Goal: Transaction & Acquisition: Purchase product/service

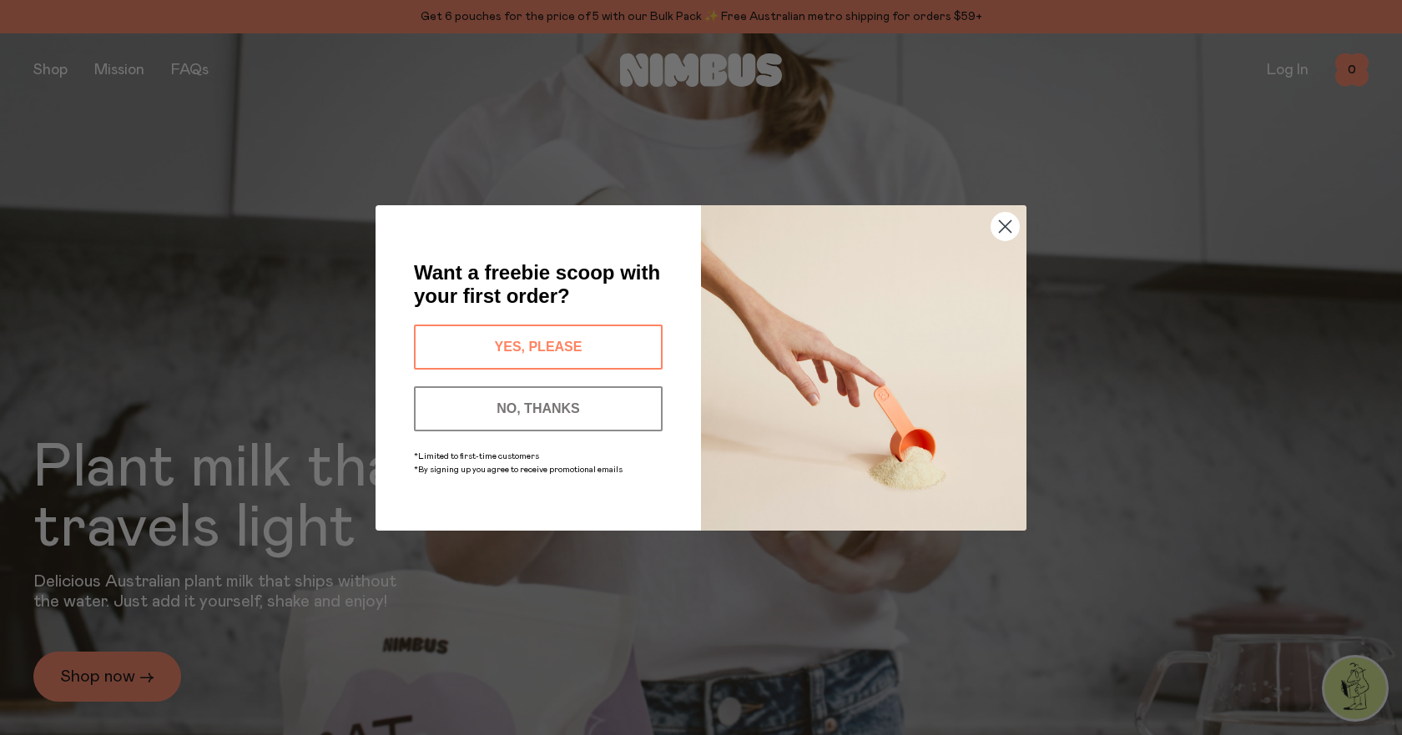
click at [502, 345] on button "YES, PLEASE" at bounding box center [538, 347] width 249 height 45
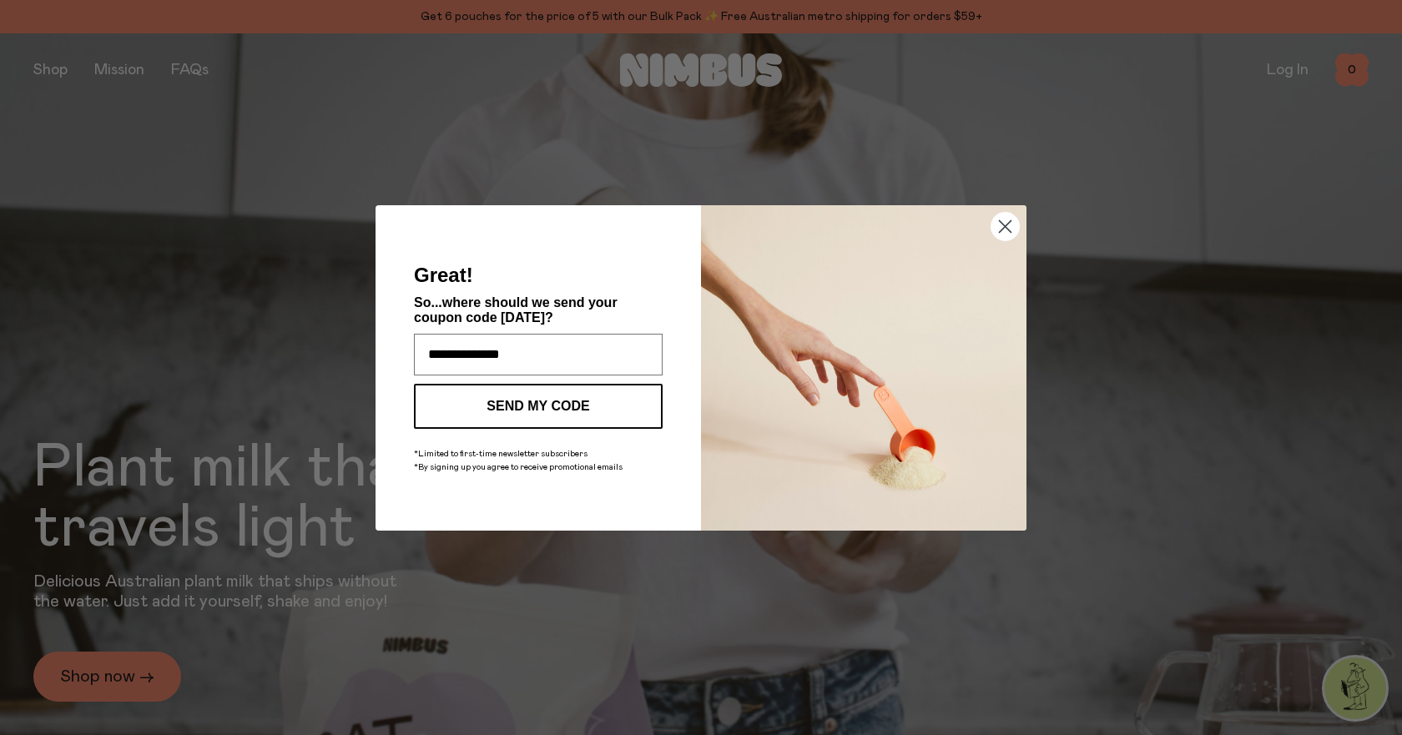
type input "**********"
click at [520, 398] on button "SEND MY CODE" at bounding box center [538, 406] width 249 height 45
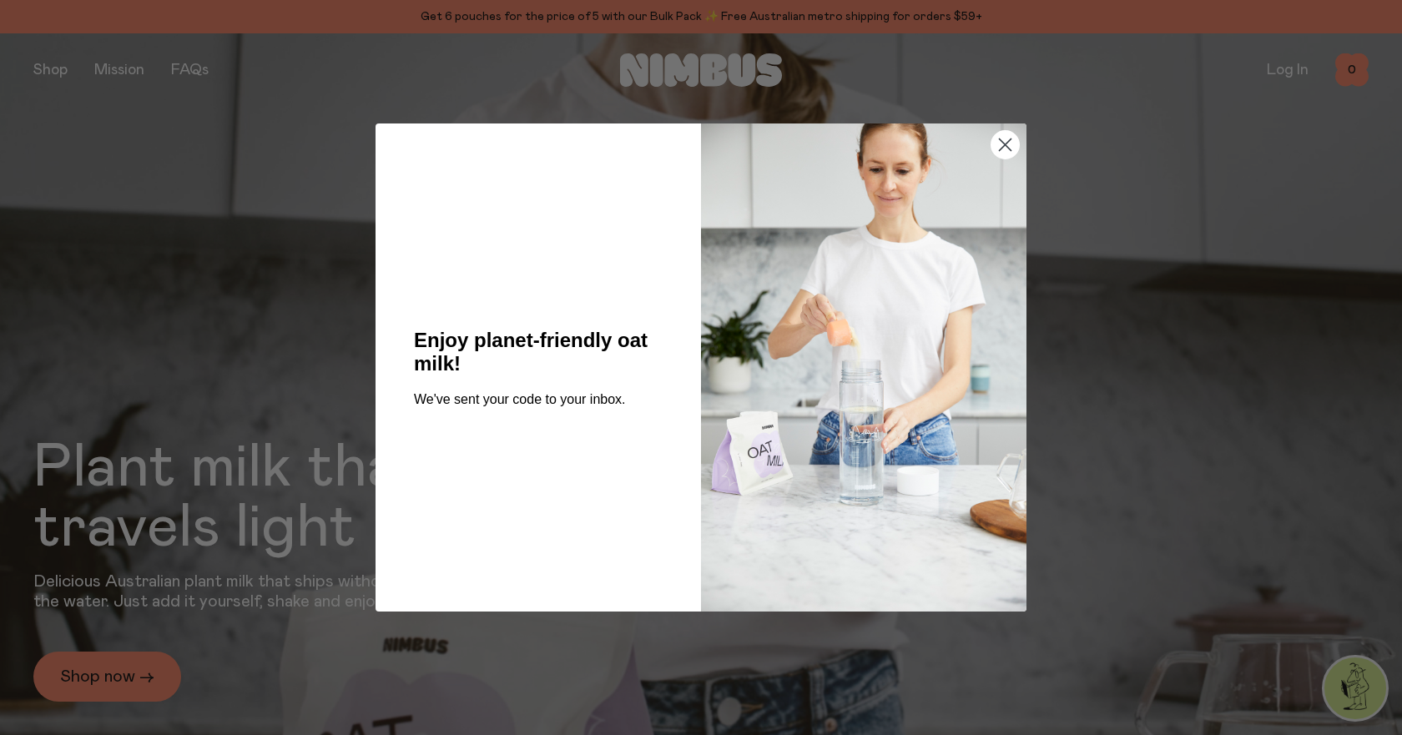
click at [1005, 145] on icon "Close dialog" at bounding box center [1006, 145] width 12 height 12
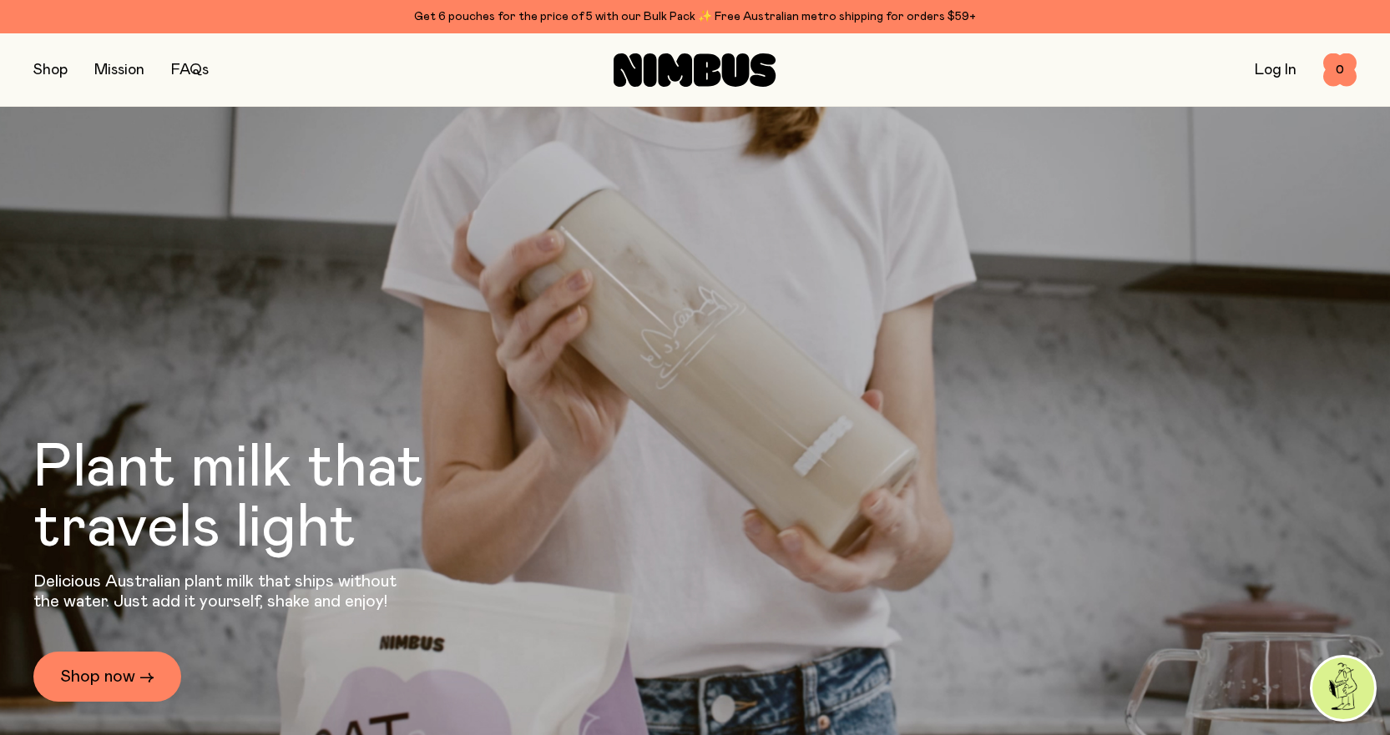
click at [45, 69] on button "button" at bounding box center [50, 69] width 34 height 23
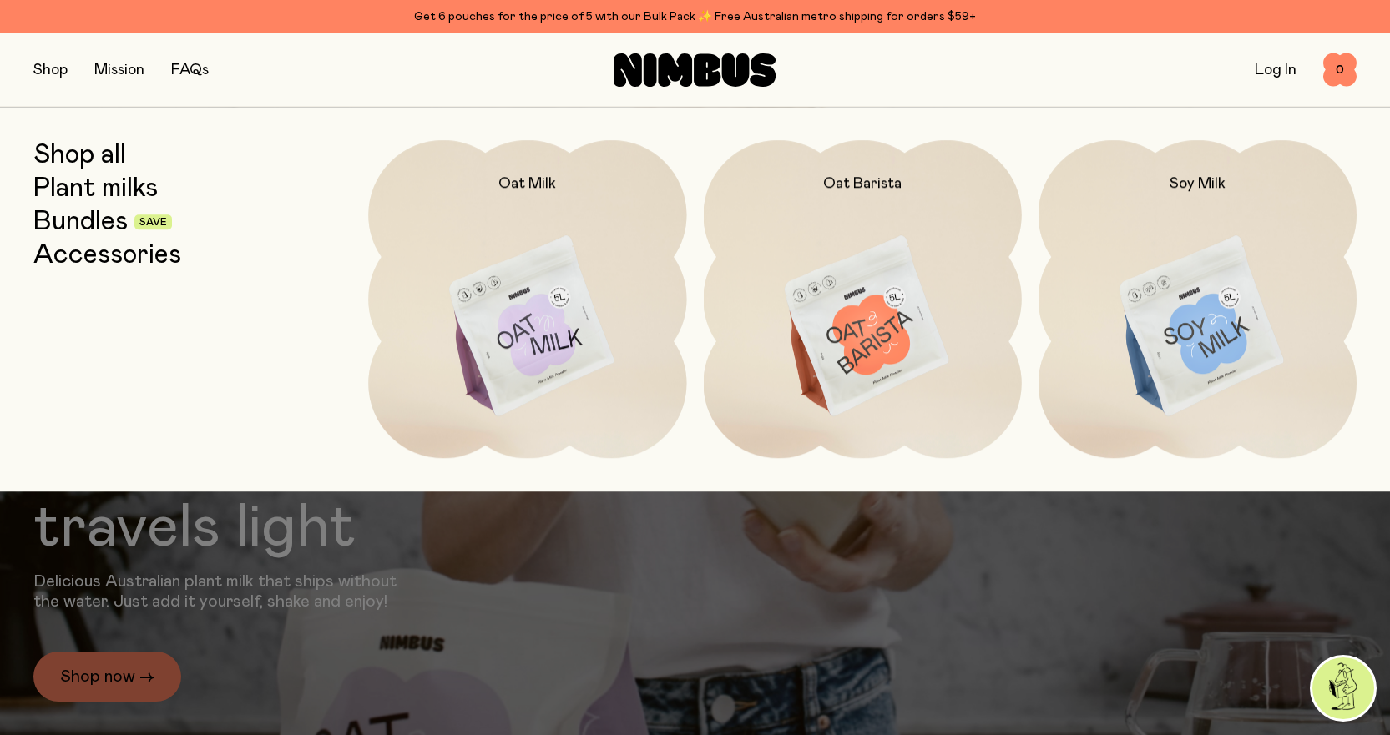
click at [869, 290] on img at bounding box center [863, 327] width 318 height 374
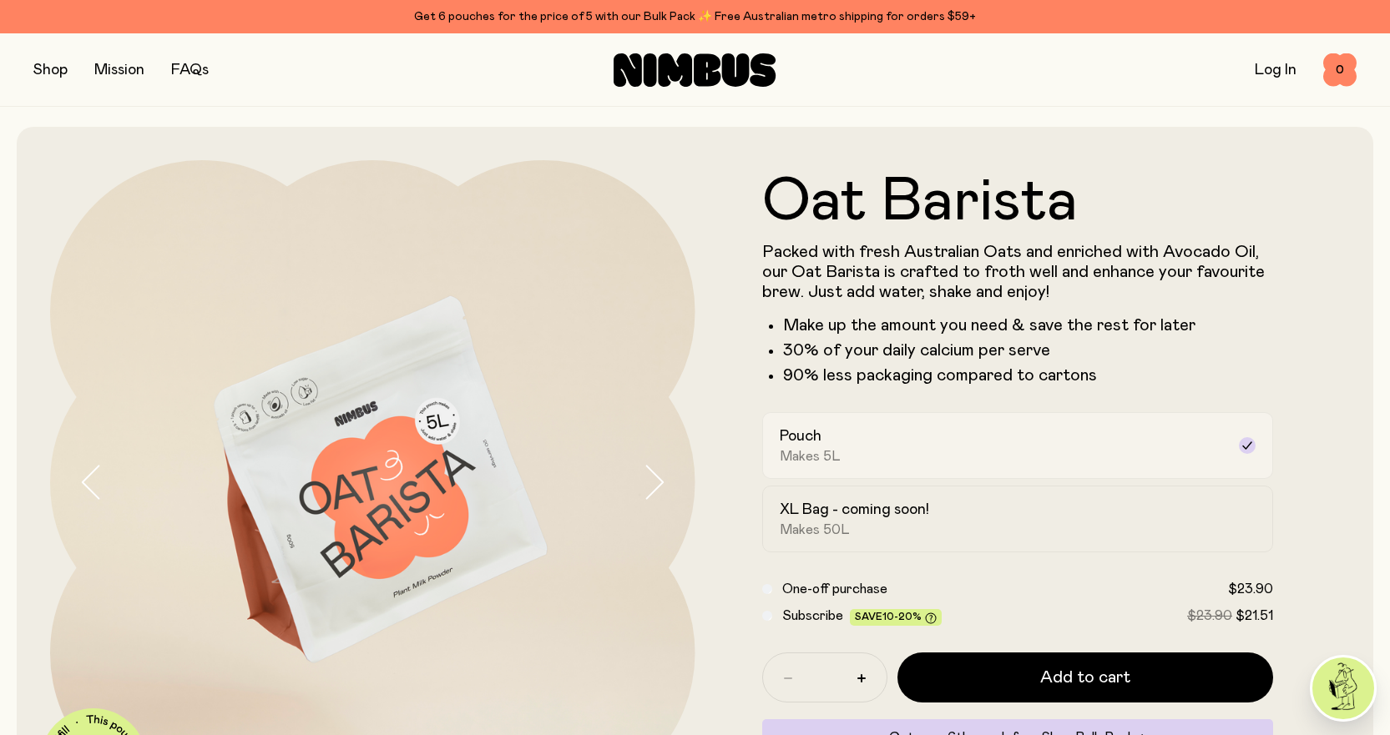
click at [818, 448] on span "Makes 5L" at bounding box center [810, 456] width 61 height 17
click at [43, 71] on button "button" at bounding box center [50, 69] width 34 height 23
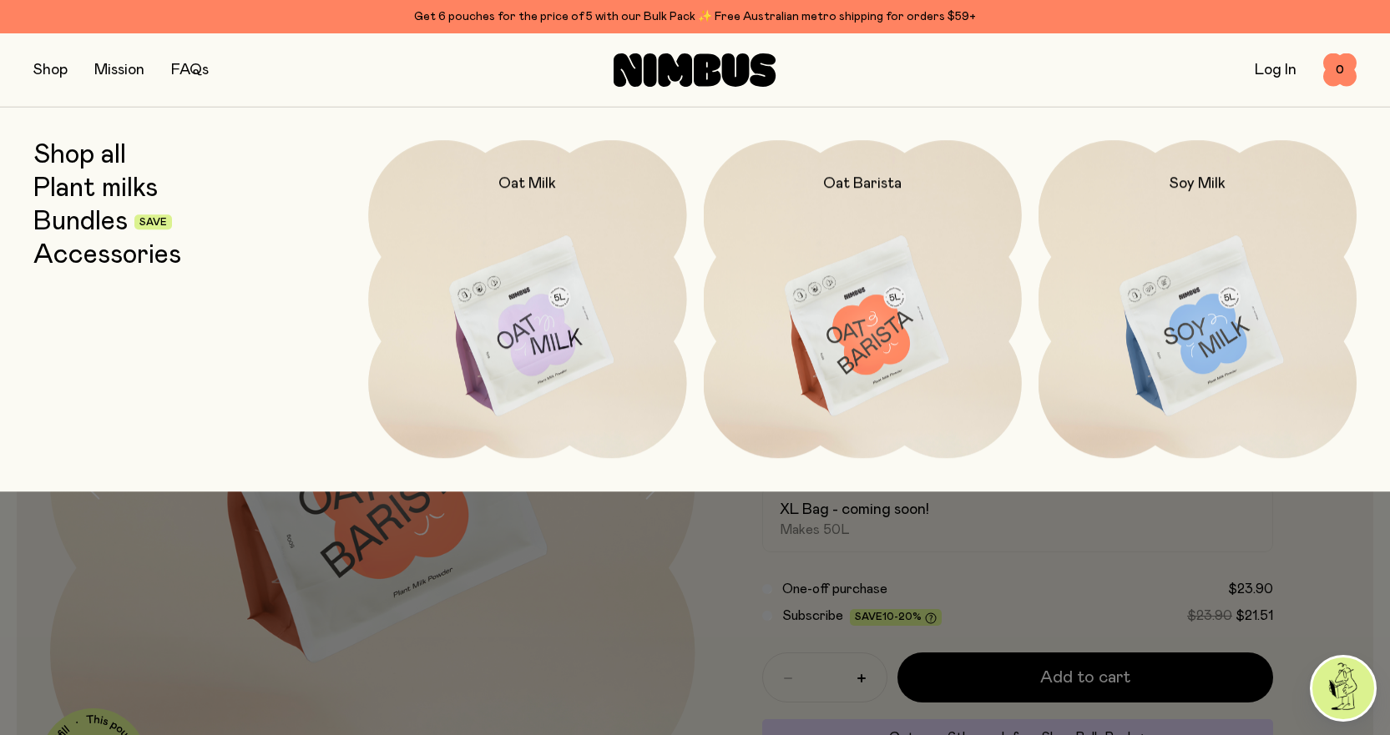
click at [467, 278] on img at bounding box center [527, 327] width 318 height 374
